Goal: Communication & Community: Ask a question

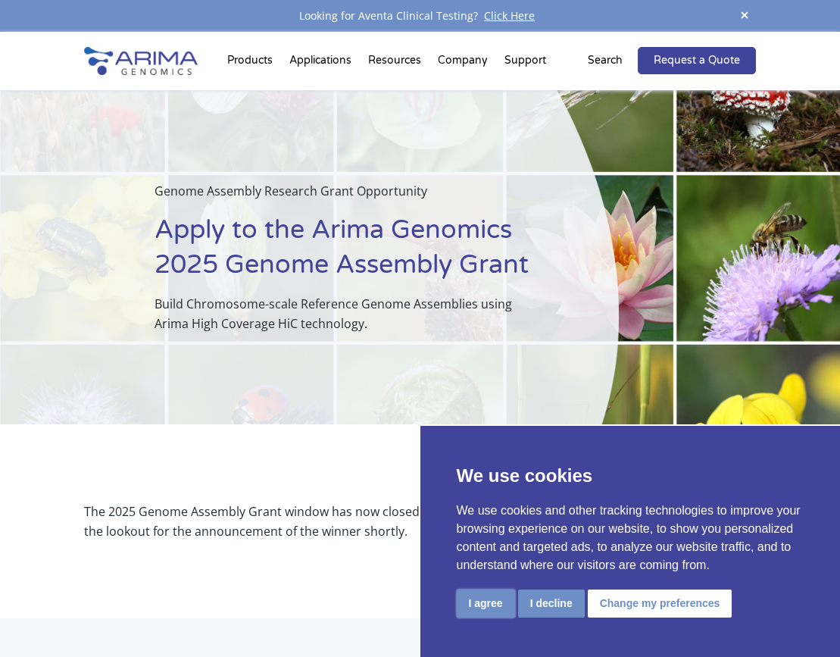
click at [492, 605] on button "I agree" at bounding box center [486, 603] width 58 height 28
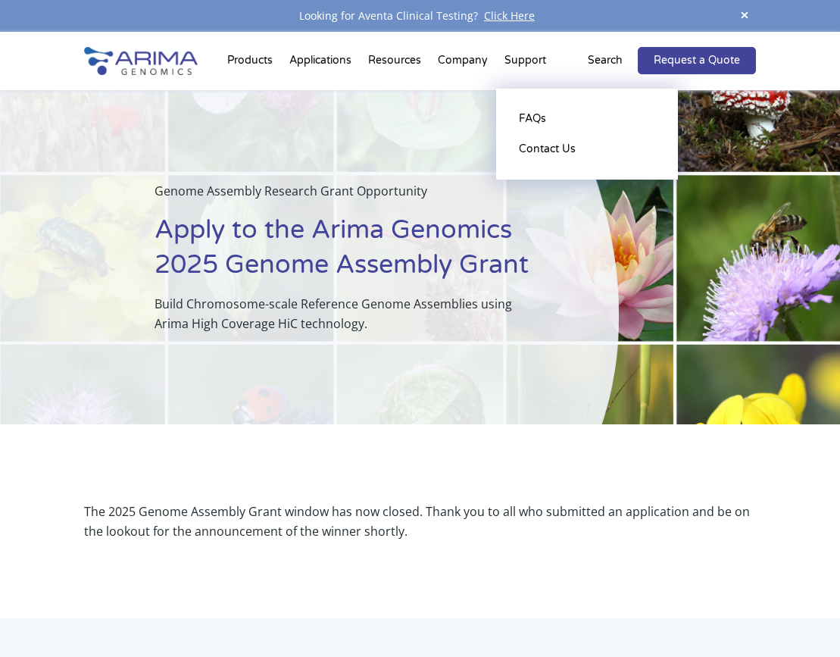
click at [517, 61] on li "Support FAQs Contact Us" at bounding box center [525, 64] width 58 height 52
click at [544, 152] on link "Contact Us" at bounding box center [587, 149] width 152 height 30
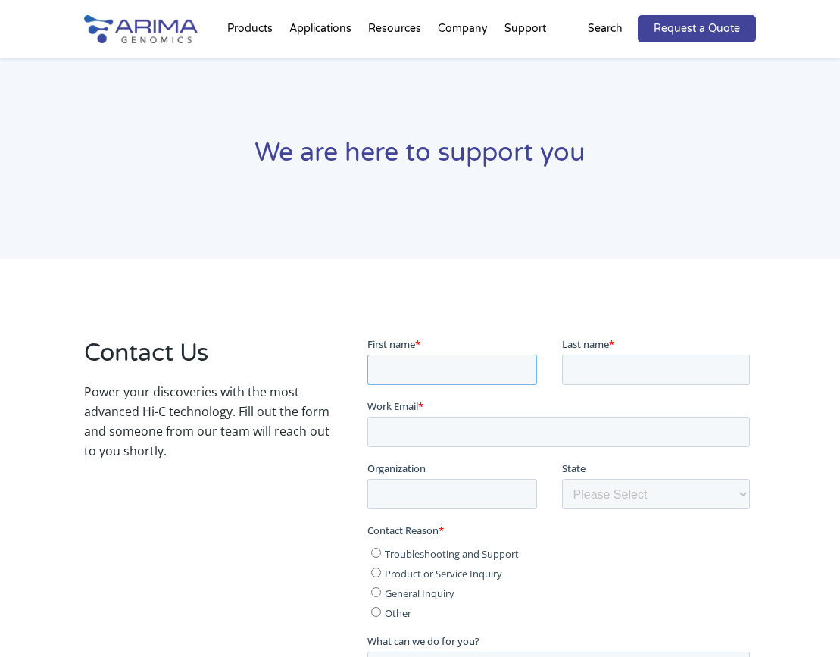
click at [430, 376] on input "First name *" at bounding box center [452, 370] width 170 height 30
click at [431, 364] on input "First name *" at bounding box center [452, 370] width 170 height 30
type input "V"
type input "[PERSON_NAME]"
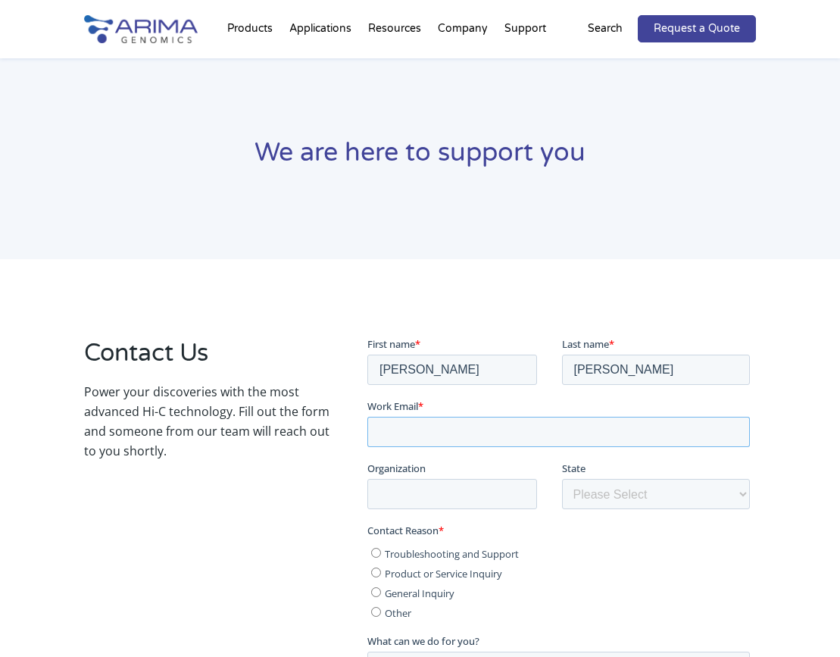
click at [477, 430] on input "Work Email *" at bounding box center [558, 432] width 383 height 30
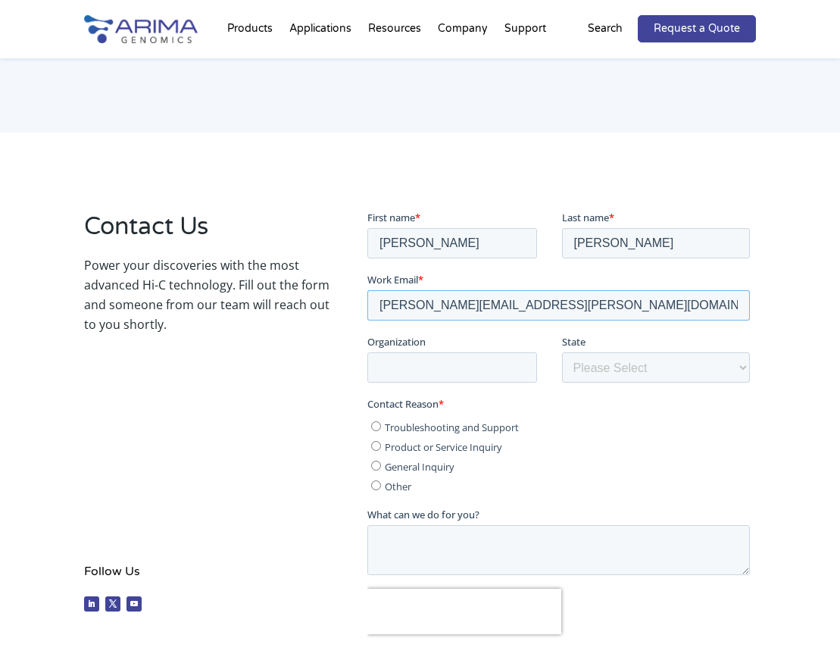
scroll to position [126, 0]
type input "[PERSON_NAME][EMAIL_ADDRESS][PERSON_NAME][DOMAIN_NAME]"
drag, startPoint x: 455, startPoint y: 240, endPoint x: 353, endPoint y: 239, distance: 101.5
click at [367, 239] on html "First name * [PERSON_NAME] Last name * [PERSON_NAME] Work Email * [PERSON_NAME]…" at bounding box center [561, 465] width 389 height 508
type input "[PERSON_NAME]"
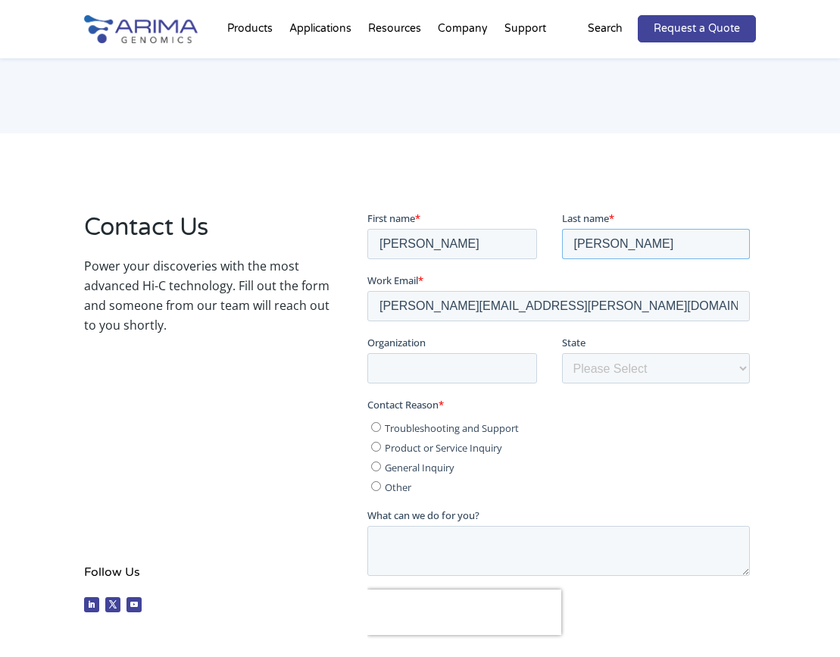
drag, startPoint x: 630, startPoint y: 252, endPoint x: 539, endPoint y: 249, distance: 90.2
click at [539, 249] on fieldset "First name * [PERSON_NAME] Last name * [PERSON_NAME]" at bounding box center [561, 242] width 389 height 62
type input "[PERSON_NAME]"
drag, startPoint x: 439, startPoint y: 293, endPoint x: 264, endPoint y: 277, distance: 175.7
click at [367, 277] on html "First name * [PERSON_NAME] Last name * [PERSON_NAME] Work Email * [PERSON_NAME]…" at bounding box center [561, 465] width 389 height 508
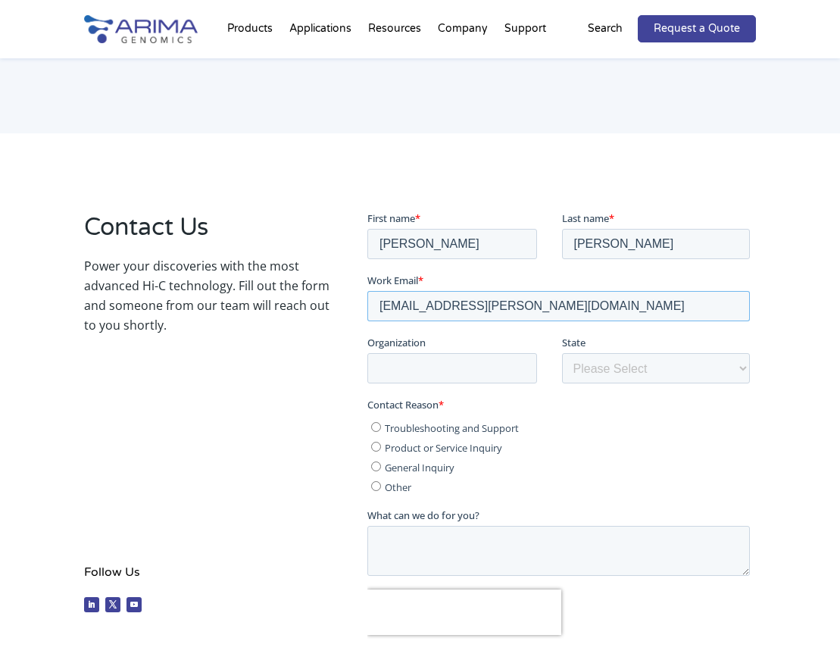
type input "[EMAIL_ADDRESS][PERSON_NAME][DOMAIN_NAME]"
click at [461, 373] on input "Organization" at bounding box center [452, 368] width 170 height 30
type input "[PERSON_NAME] [PERSON_NAME] National [MEDICAL_DATA] Institute"
click at [598, 367] on select "Please Select Other/Non-US [US_STATE] [US_STATE] [US_STATE] [US_STATE] [US_STAT…" at bounding box center [656, 368] width 189 height 30
select select "Other/Non-US"
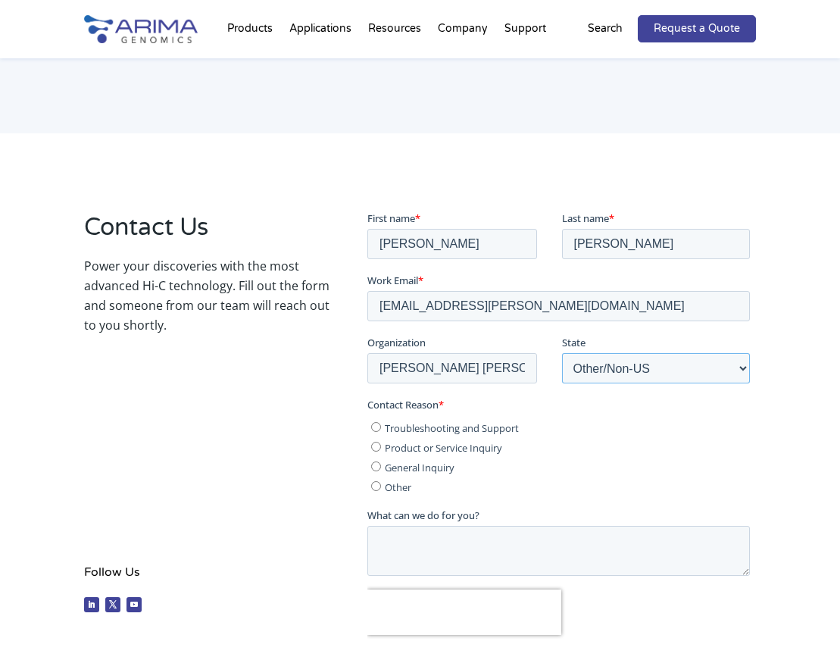
click at [562, 353] on select "Please Select Other/Non-US [US_STATE] [US_STATE] [US_STATE] [US_STATE] [US_STAT…" at bounding box center [656, 368] width 189 height 30
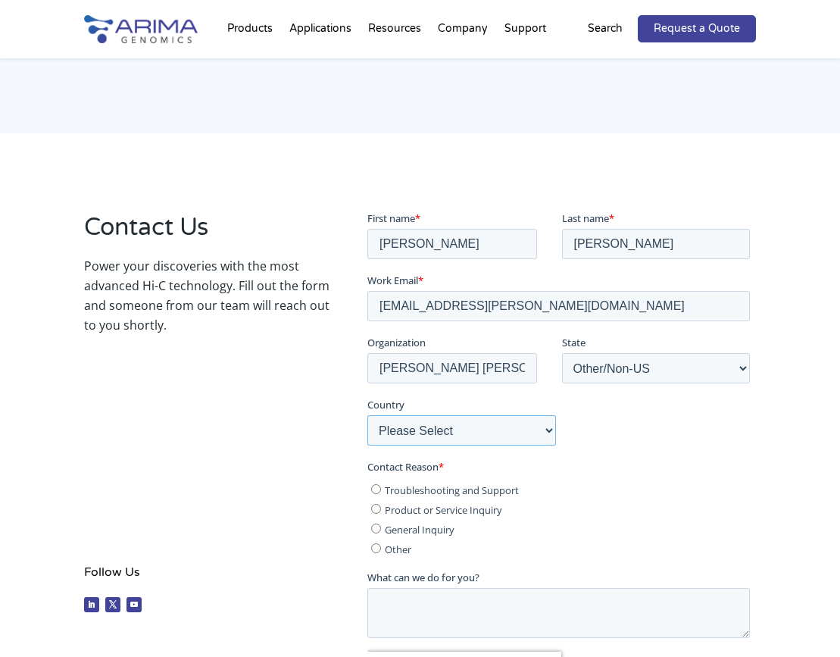
click at [519, 439] on select "Please Select [GEOGRAPHIC_DATA] [GEOGRAPHIC_DATA] [GEOGRAPHIC_DATA] [GEOGRAPHIC…" at bounding box center [461, 430] width 189 height 30
select select "[GEOGRAPHIC_DATA]"
click at [367, 415] on select "Please Select [GEOGRAPHIC_DATA] [GEOGRAPHIC_DATA] [GEOGRAPHIC_DATA] [GEOGRAPHIC…" at bounding box center [461, 430] width 189 height 30
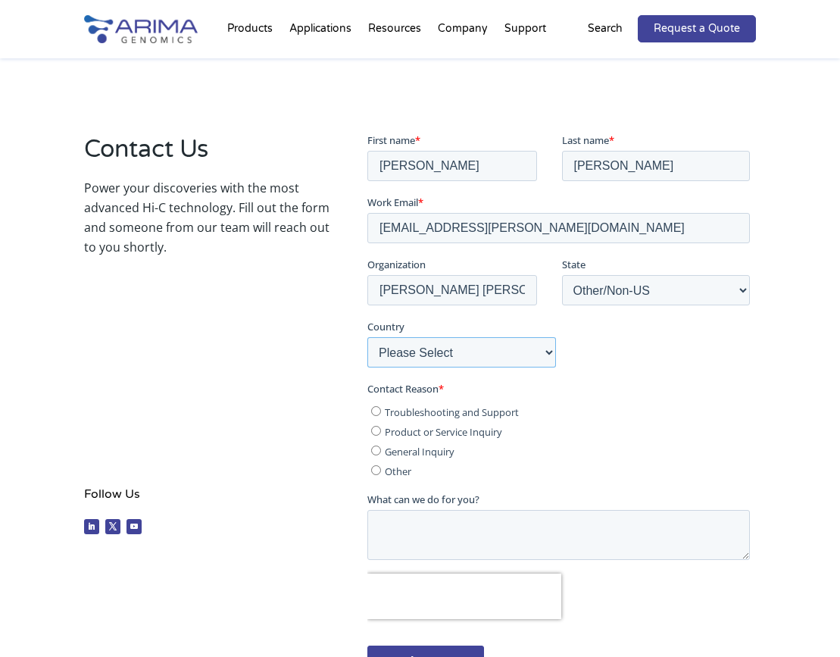
scroll to position [205, 0]
click at [377, 467] on input "Other" at bounding box center [376, 469] width 10 height 10
radio input "true"
click at [444, 532] on textarea "What can we do for you?" at bounding box center [558, 534] width 383 height 50
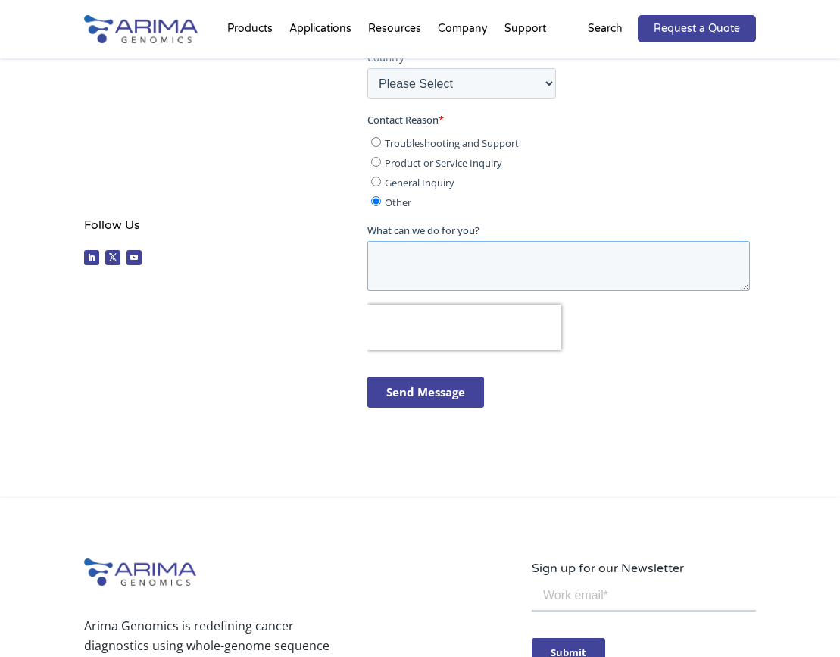
scroll to position [475, 0]
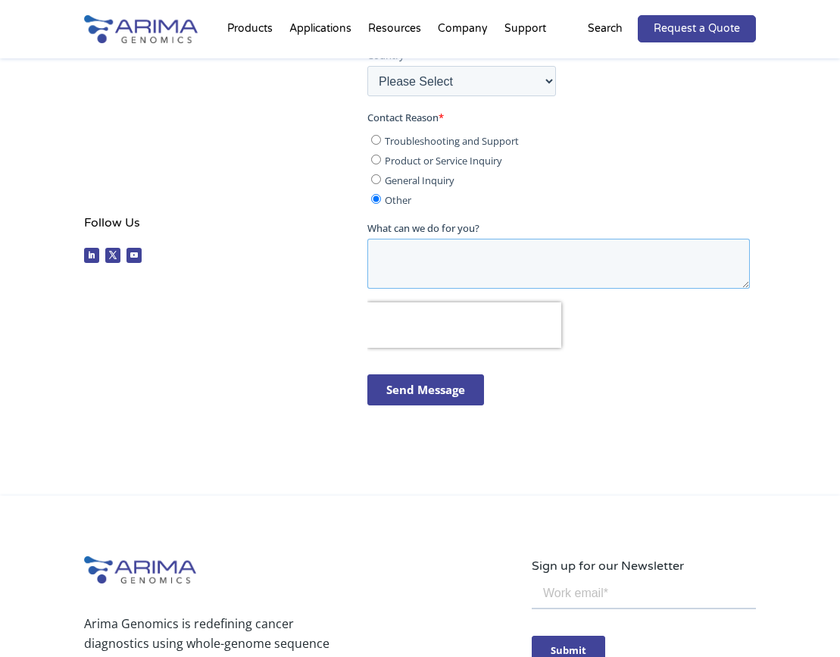
click at [395, 253] on textarea "What can we do for you?" at bounding box center [558, 264] width 383 height 50
paste textarea "Dear [Recipient’s Name], I hope this message finds you well. Together with [PER…"
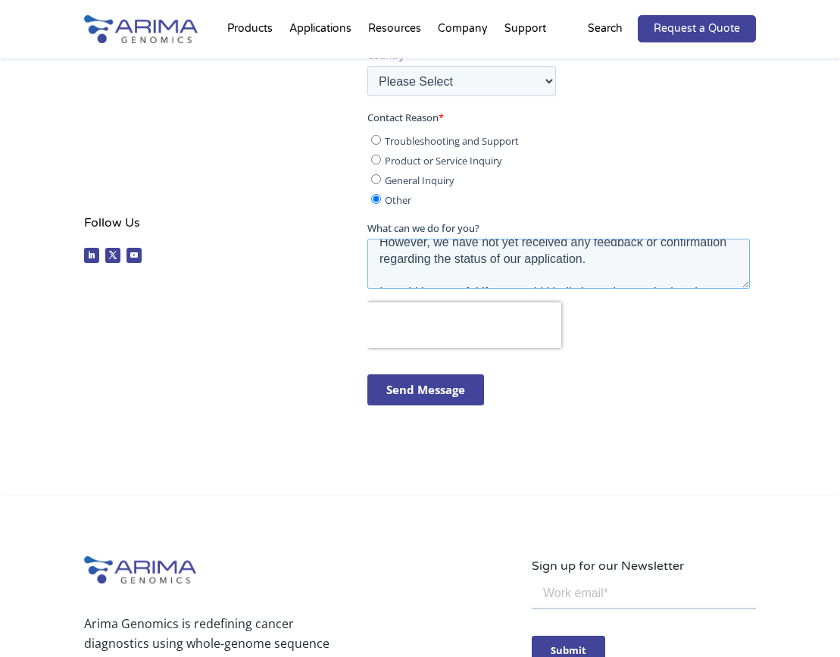
scroll to position [0, 0]
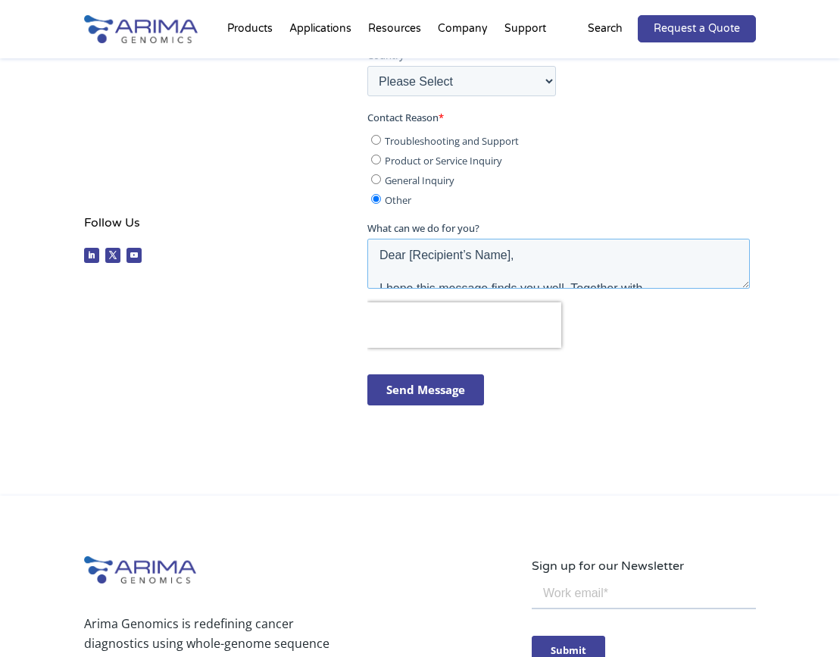
drag, startPoint x: 510, startPoint y: 255, endPoint x: 403, endPoint y: 263, distance: 107.2
click at [403, 263] on textarea "Dear [Recipient’s Name], I hope this message finds you well. Together with [PER…" at bounding box center [558, 264] width 383 height 50
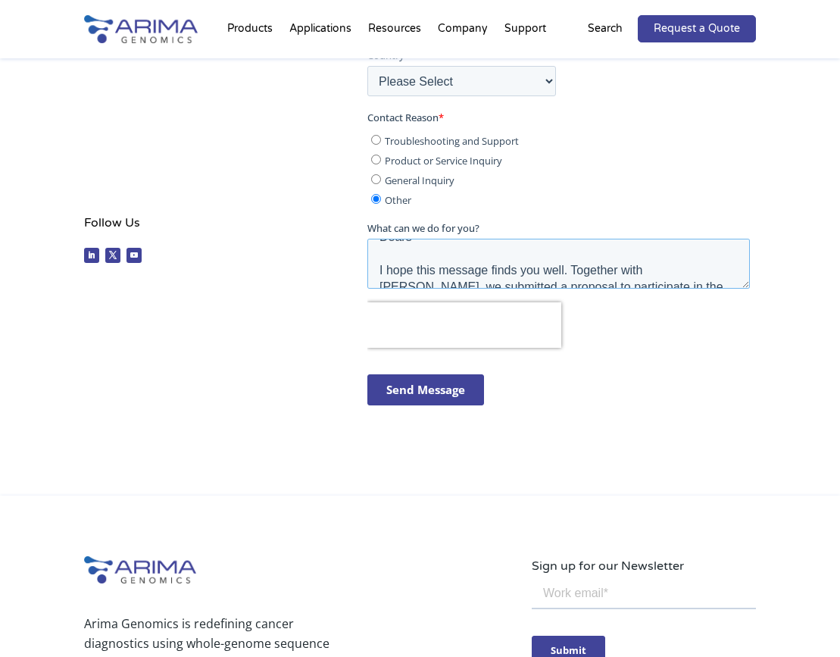
scroll to position [23, 0]
drag, startPoint x: 575, startPoint y: 264, endPoint x: 374, endPoint y: 267, distance: 200.8
click at [374, 267] on textarea "Dears I hope this message finds you well. Together with [PERSON_NAME], we submi…" at bounding box center [558, 264] width 383 height 50
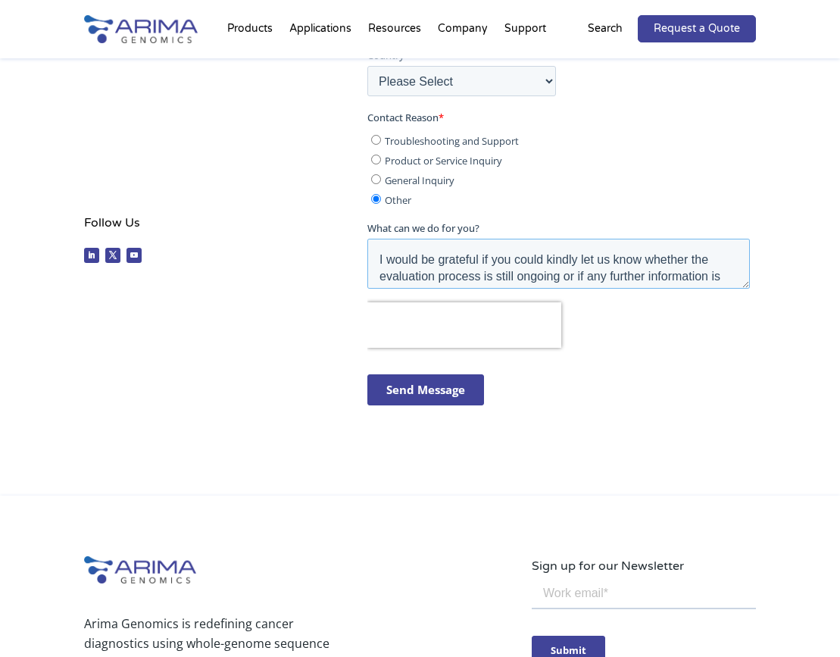
click at [379, 255] on textarea "Dears Together with [PERSON_NAME], we submitted a proposal to participate in th…" at bounding box center [558, 264] width 383 height 50
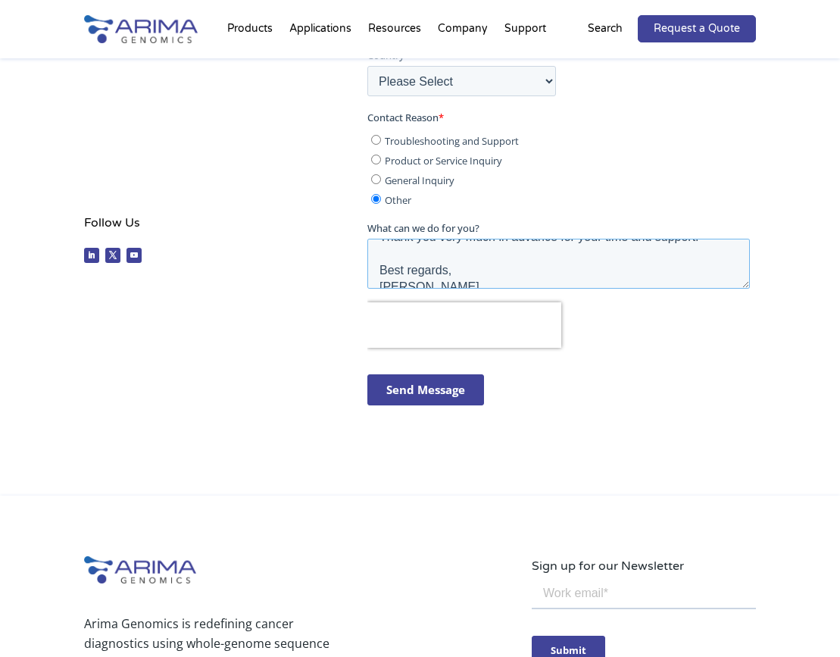
scroll to position [183, 0]
type textarea "Dears Together with [PERSON_NAME], we submitted a proposal to participate in th…"
click at [432, 389] on input "Send Message" at bounding box center [425, 390] width 117 height 31
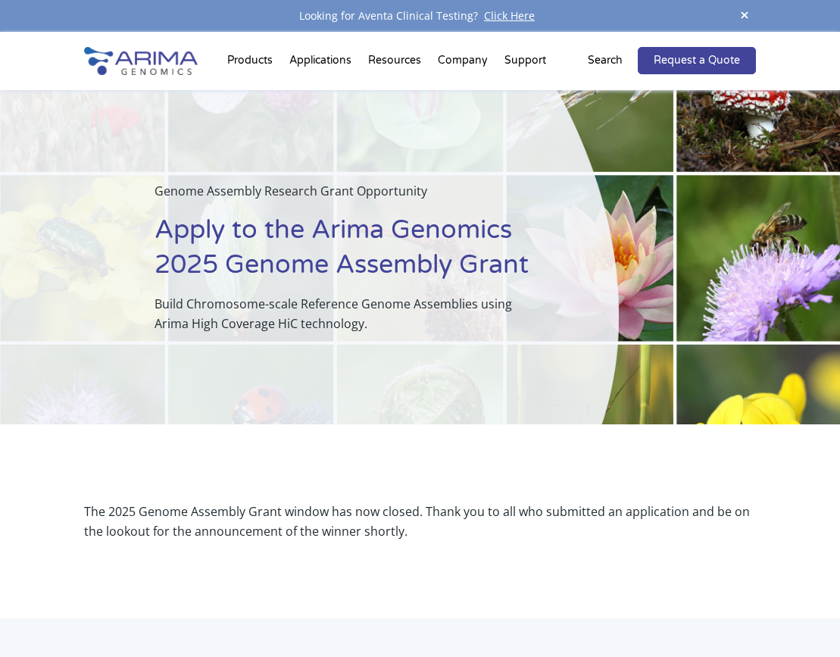
click at [312, 228] on h1 "Apply to the Arima Genomics 2025 Genome Assembly Grant" at bounding box center [349, 253] width 388 height 81
click at [236, 230] on h1 "Apply to the Arima Genomics 2025 Genome Assembly Grant" at bounding box center [349, 253] width 388 height 81
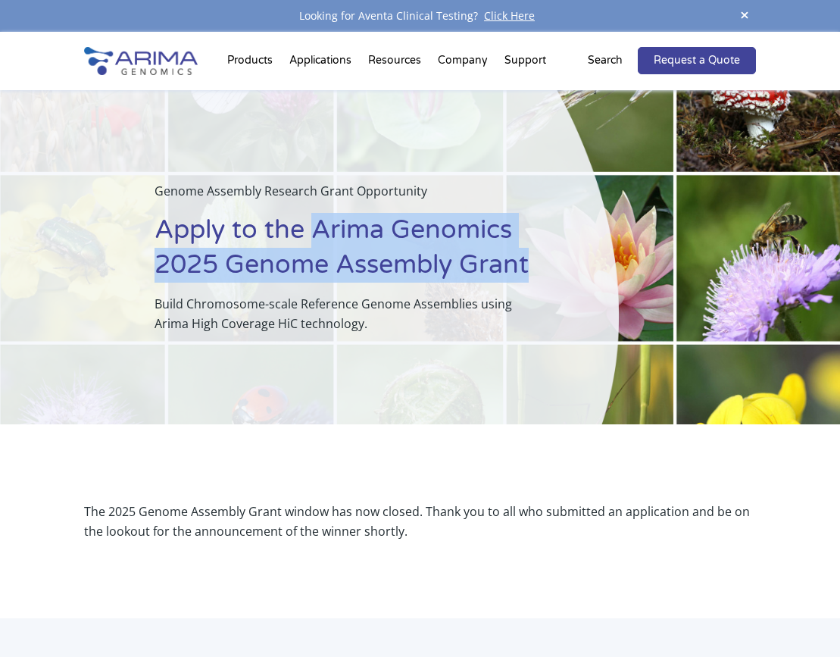
drag, startPoint x: 314, startPoint y: 227, endPoint x: 546, endPoint y: 261, distance: 234.3
click at [546, 261] on div "Genome Assembly Research Grant Opportunity Apply to the Arima Genomics 2025 Gen…" at bounding box center [309, 257] width 619 height 334
copy h1 "Arima Genomics 2025 Genome Assembly Grant"
